Goal: Task Accomplishment & Management: Complete application form

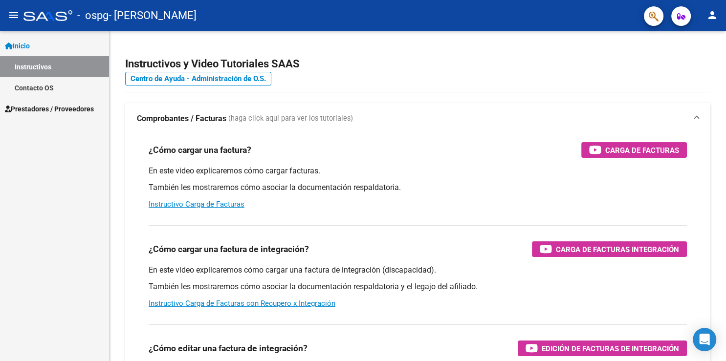
click at [38, 110] on span "Prestadores / Proveedores" at bounding box center [49, 109] width 89 height 11
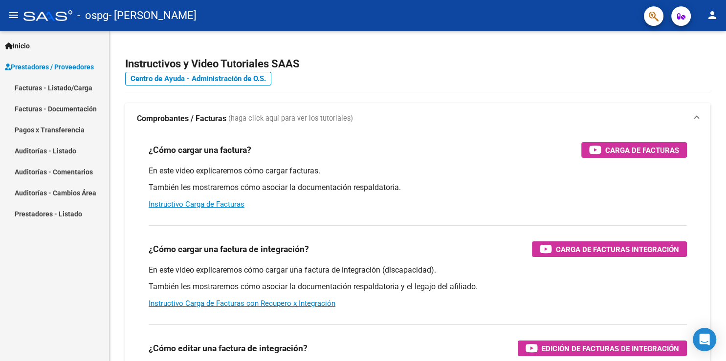
click at [59, 86] on link "Facturas - Listado/Carga" at bounding box center [54, 87] width 109 height 21
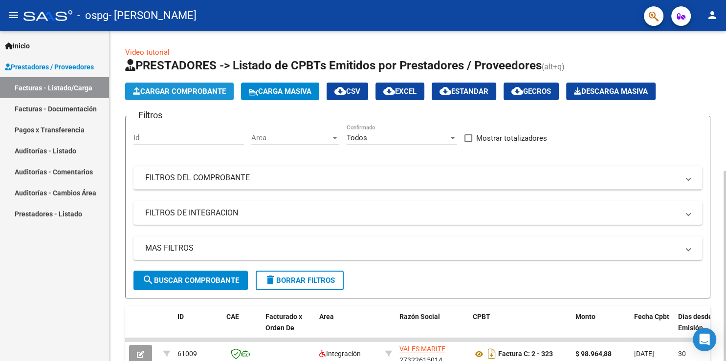
click at [170, 89] on span "Cargar Comprobante" at bounding box center [179, 91] width 93 height 9
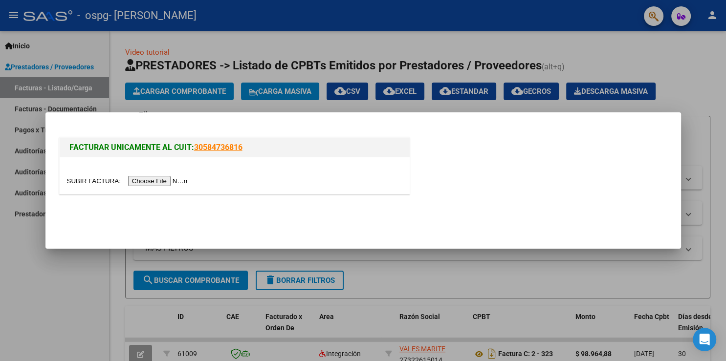
click at [96, 181] on input "file" at bounding box center [129, 181] width 124 height 10
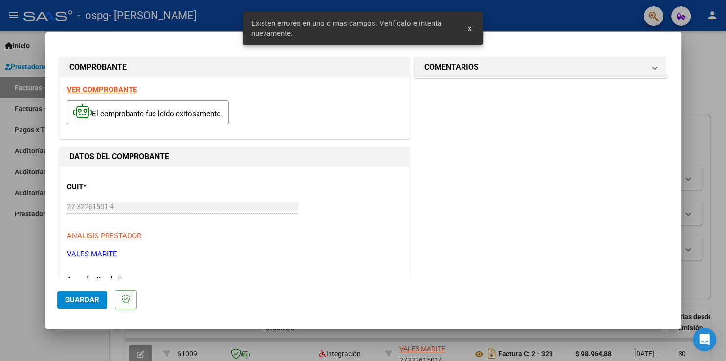
scroll to position [194, 0]
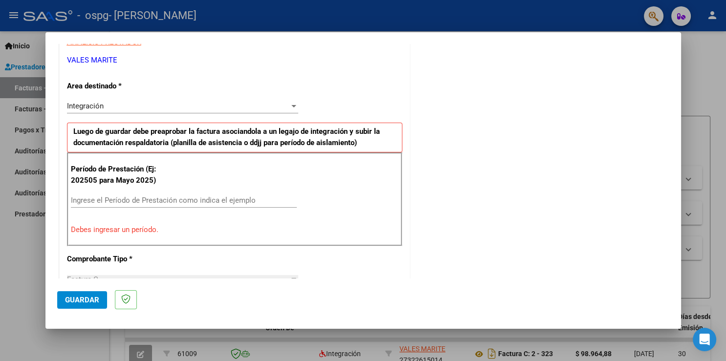
click at [94, 200] on input "Ingrese el Período de Prestación como indica el ejemplo" at bounding box center [184, 200] width 226 height 9
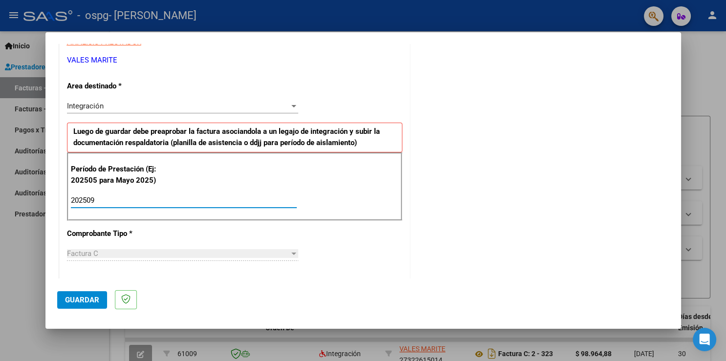
type input "202509"
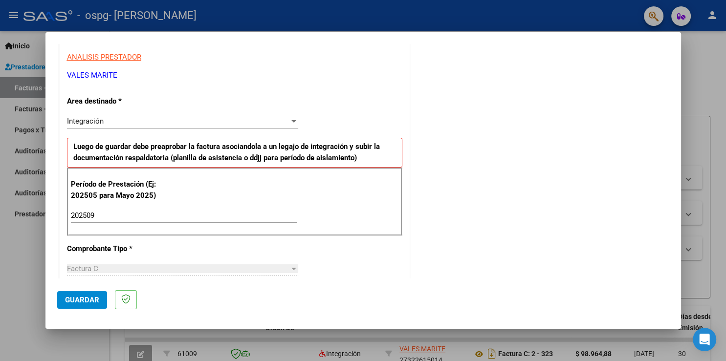
scroll to position [0, 0]
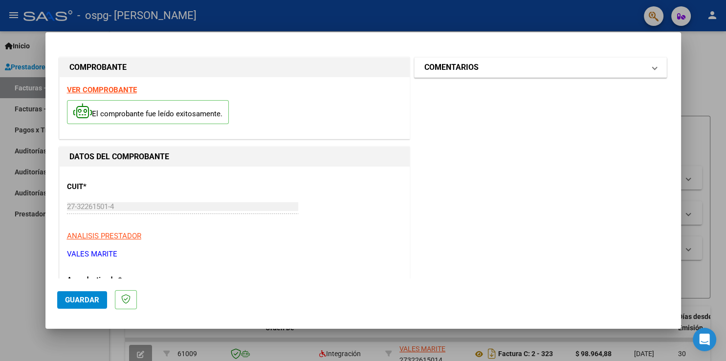
click at [642, 71] on span "COMENTARIOS" at bounding box center [538, 68] width 229 height 12
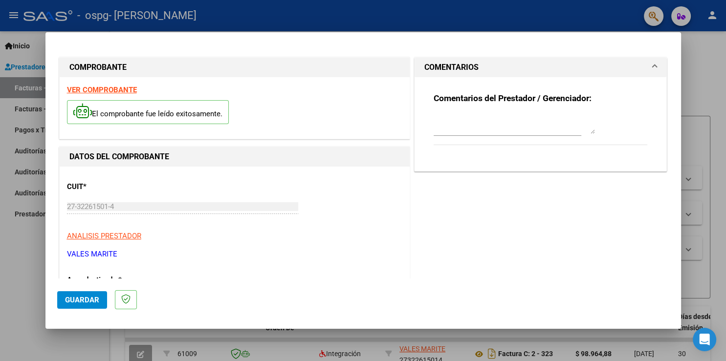
click at [642, 71] on span "COMENTARIOS" at bounding box center [538, 68] width 229 height 12
click at [85, 301] on span "Guardar" at bounding box center [82, 300] width 34 height 9
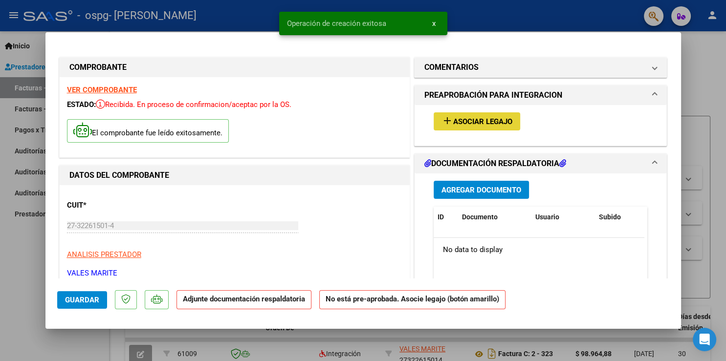
click at [441, 124] on mat-icon "add" at bounding box center [447, 121] width 12 height 12
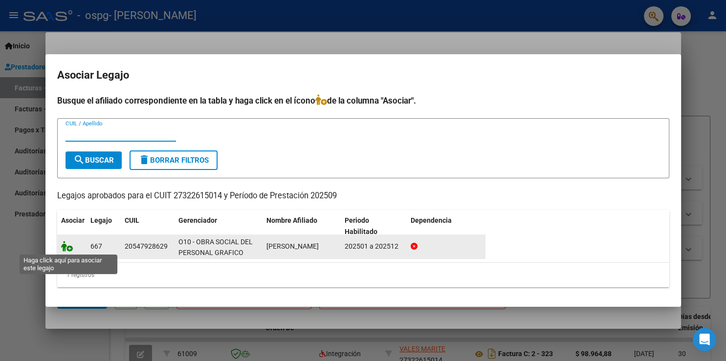
click at [65, 245] on icon at bounding box center [67, 246] width 12 height 11
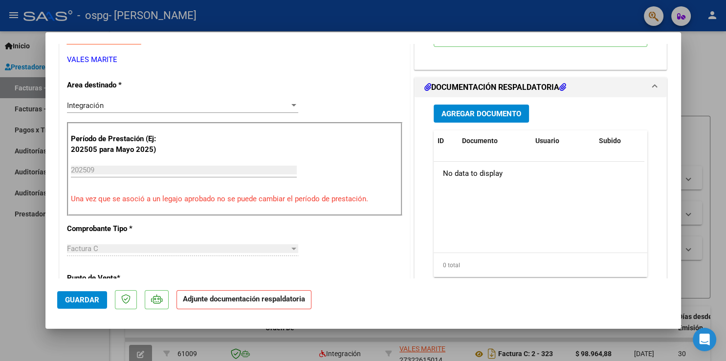
scroll to position [215, 0]
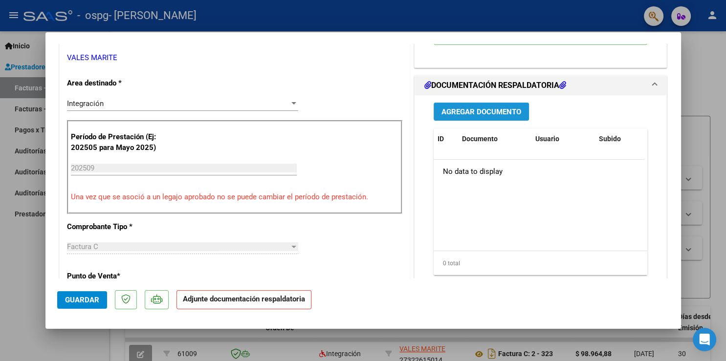
click at [473, 112] on span "Agregar Documento" at bounding box center [481, 111] width 80 height 9
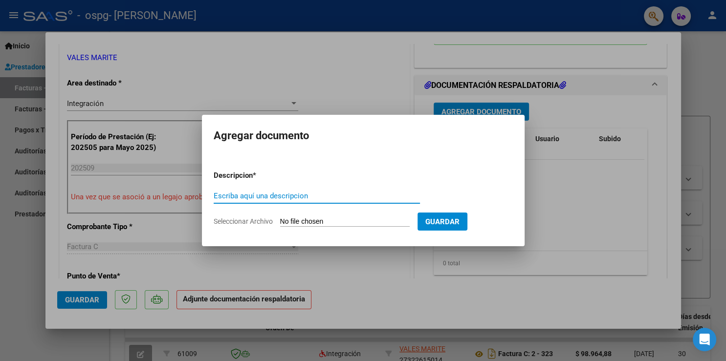
click at [304, 198] on input "Escriba aquí una descripcion" at bounding box center [317, 196] width 206 height 9
type input "planilla asistencia"
click at [298, 221] on input "Seleccionar Archivo" at bounding box center [344, 221] width 129 height 9
type input "C:\fakepath\GaleanoLopezAgustín Septiembre.pdf"
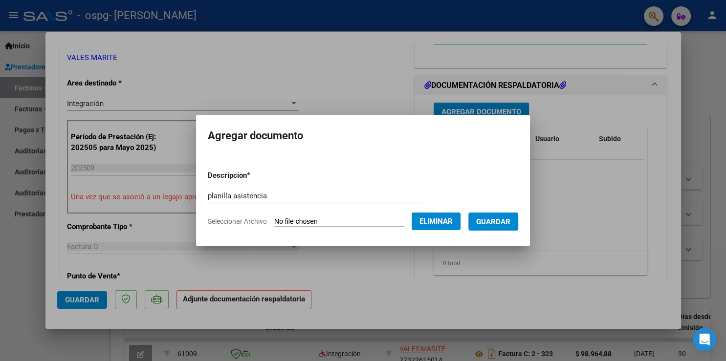
click at [495, 221] on span "Guardar" at bounding box center [493, 221] width 34 height 9
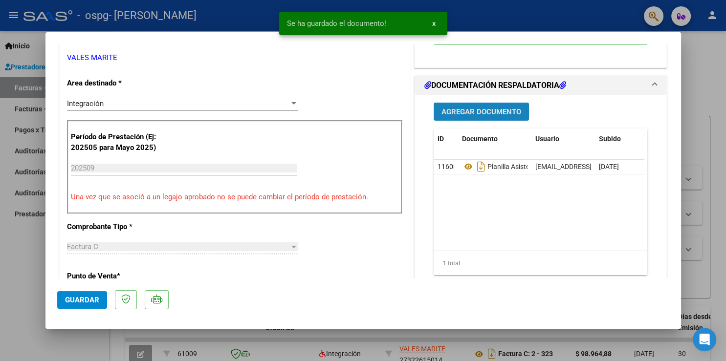
click at [469, 113] on span "Agregar Documento" at bounding box center [481, 111] width 80 height 9
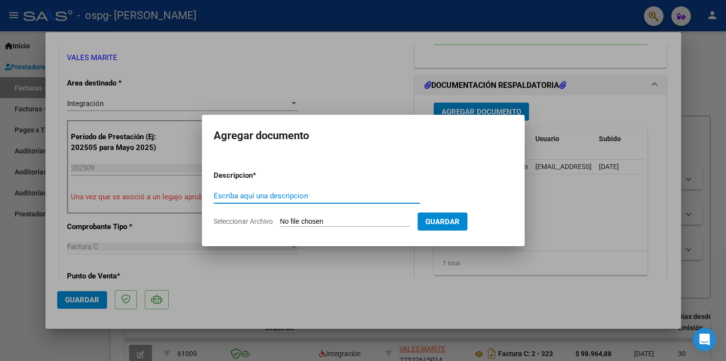
click at [289, 194] on input "Escriba aquí una descripcion" at bounding box center [317, 196] width 206 height 9
type input "autorizacion"
click at [308, 218] on input "Seleccionar Archivo" at bounding box center [344, 221] width 129 height 9
type input "C:\fakepath\autorización 2025 [PERSON_NAME].pdf"
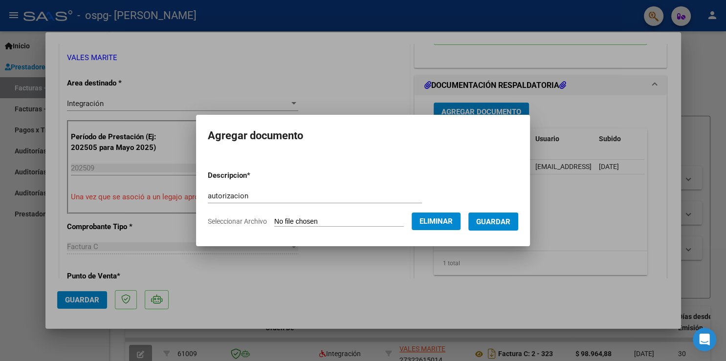
click at [490, 222] on span "Guardar" at bounding box center [493, 221] width 34 height 9
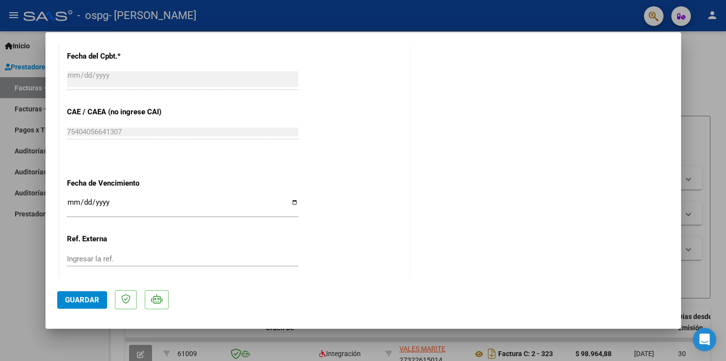
scroll to position [627, 0]
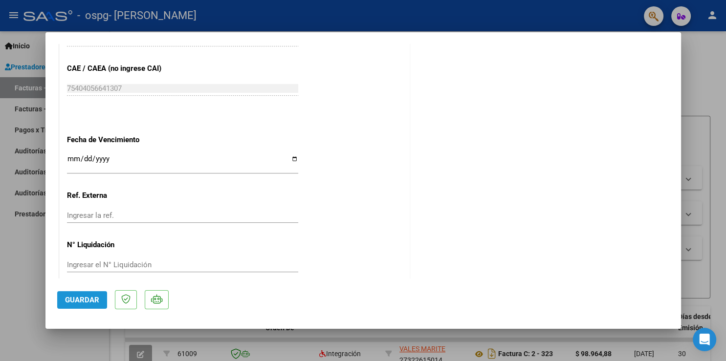
click at [89, 298] on span "Guardar" at bounding box center [82, 300] width 34 height 9
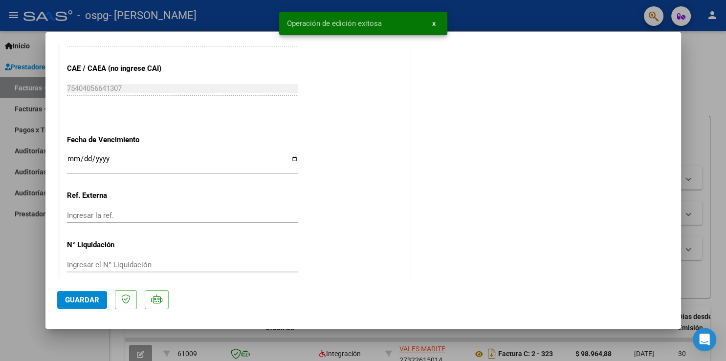
click at [506, 15] on div at bounding box center [363, 180] width 726 height 361
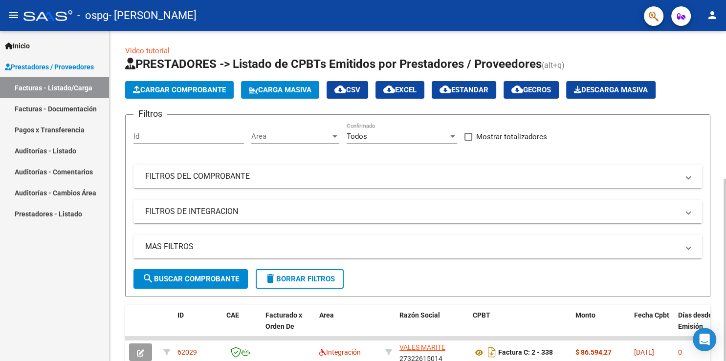
click at [724, 217] on div at bounding box center [724, 196] width 2 height 330
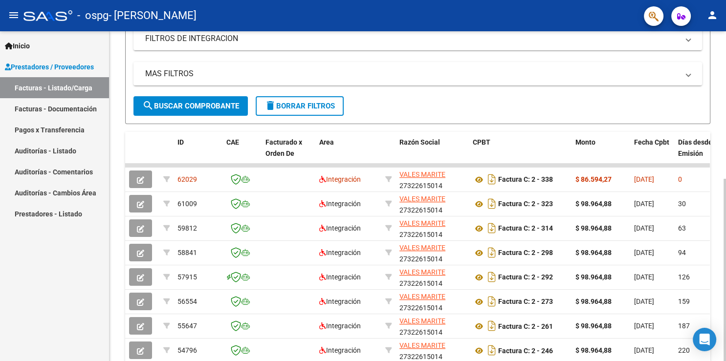
scroll to position [179, 0]
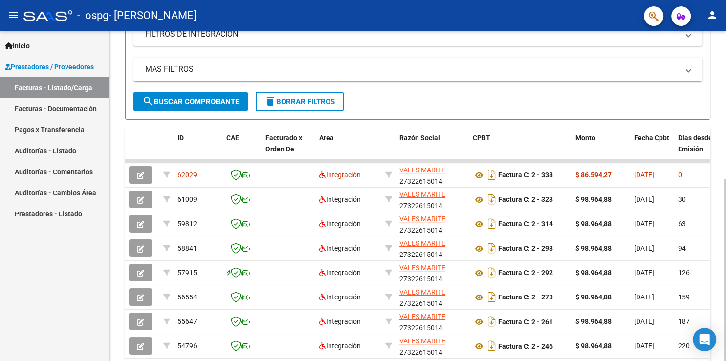
click at [723, 247] on div at bounding box center [724, 270] width 2 height 182
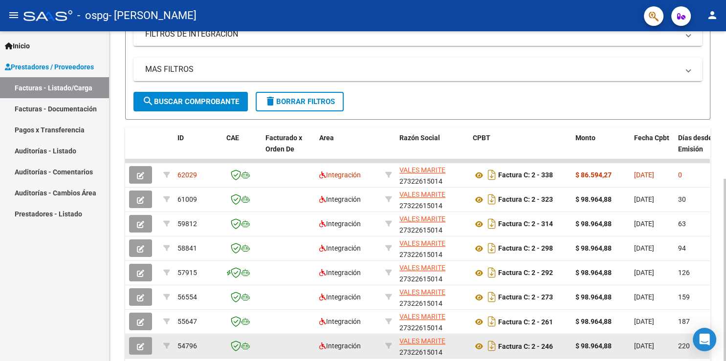
click at [138, 345] on icon "button" at bounding box center [140, 346] width 7 height 7
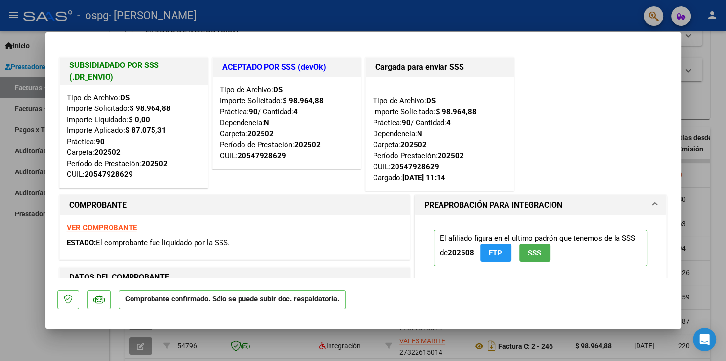
click at [555, 18] on div at bounding box center [363, 180] width 726 height 361
type input "$ 0,00"
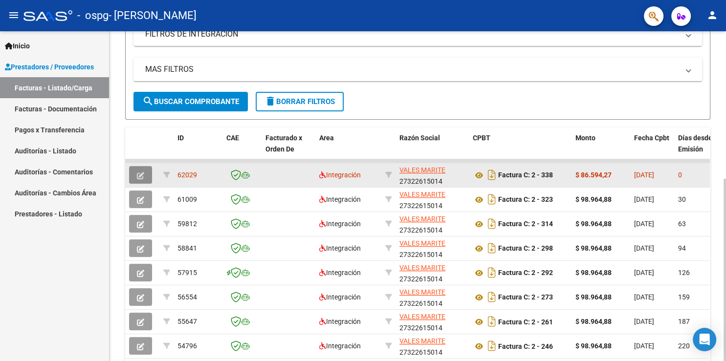
click at [142, 175] on icon "button" at bounding box center [140, 175] width 7 height 7
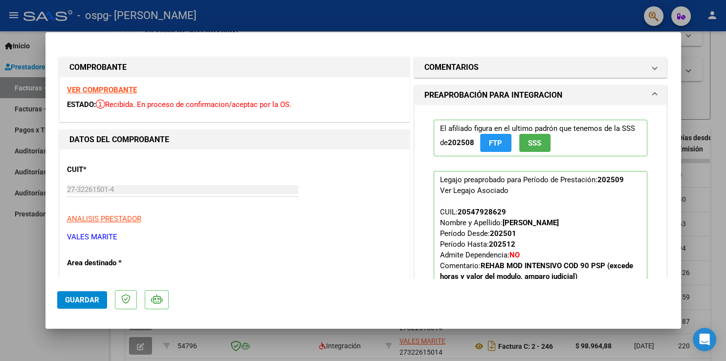
click at [511, 11] on div at bounding box center [363, 180] width 726 height 361
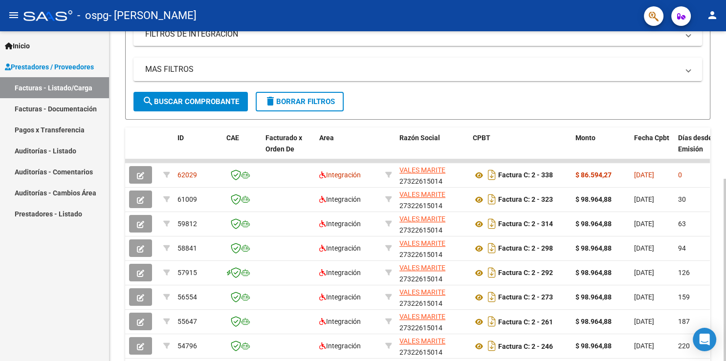
click at [724, 346] on div at bounding box center [724, 196] width 2 height 330
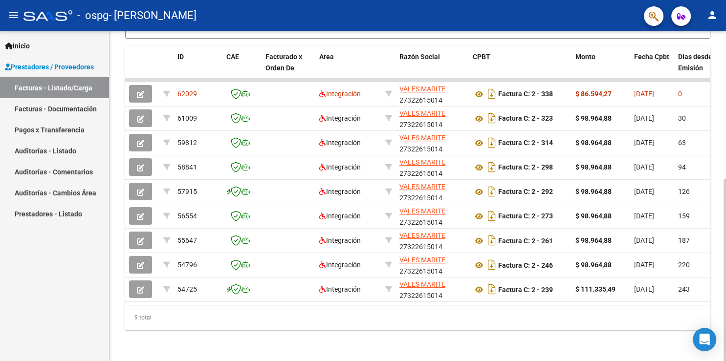
click at [724, 346] on div at bounding box center [724, 270] width 2 height 182
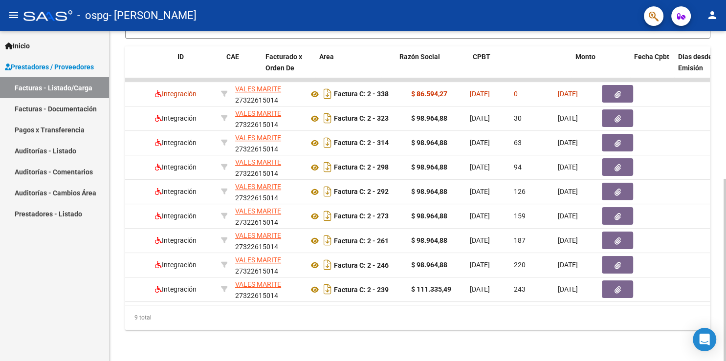
scroll to position [0, 0]
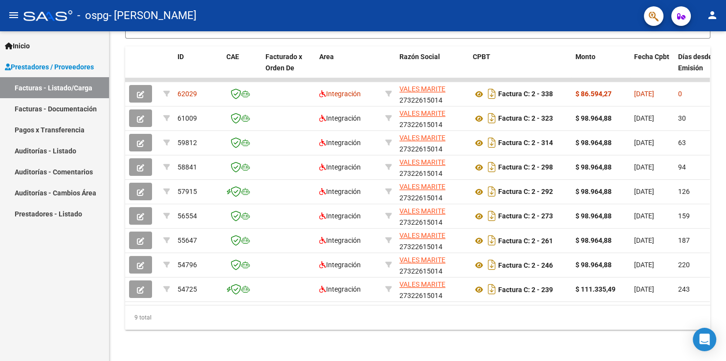
click at [708, 13] on mat-icon "person" at bounding box center [712, 15] width 12 height 12
click at [693, 65] on button "exit_to_app Salir" at bounding box center [692, 64] width 60 height 23
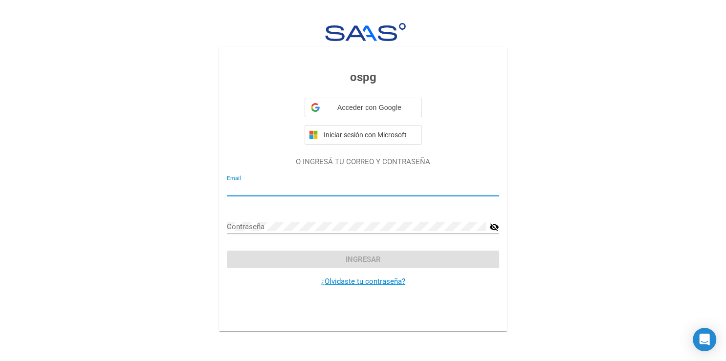
type input "[EMAIL_ADDRESS][DOMAIN_NAME]"
